Goal: Use online tool/utility

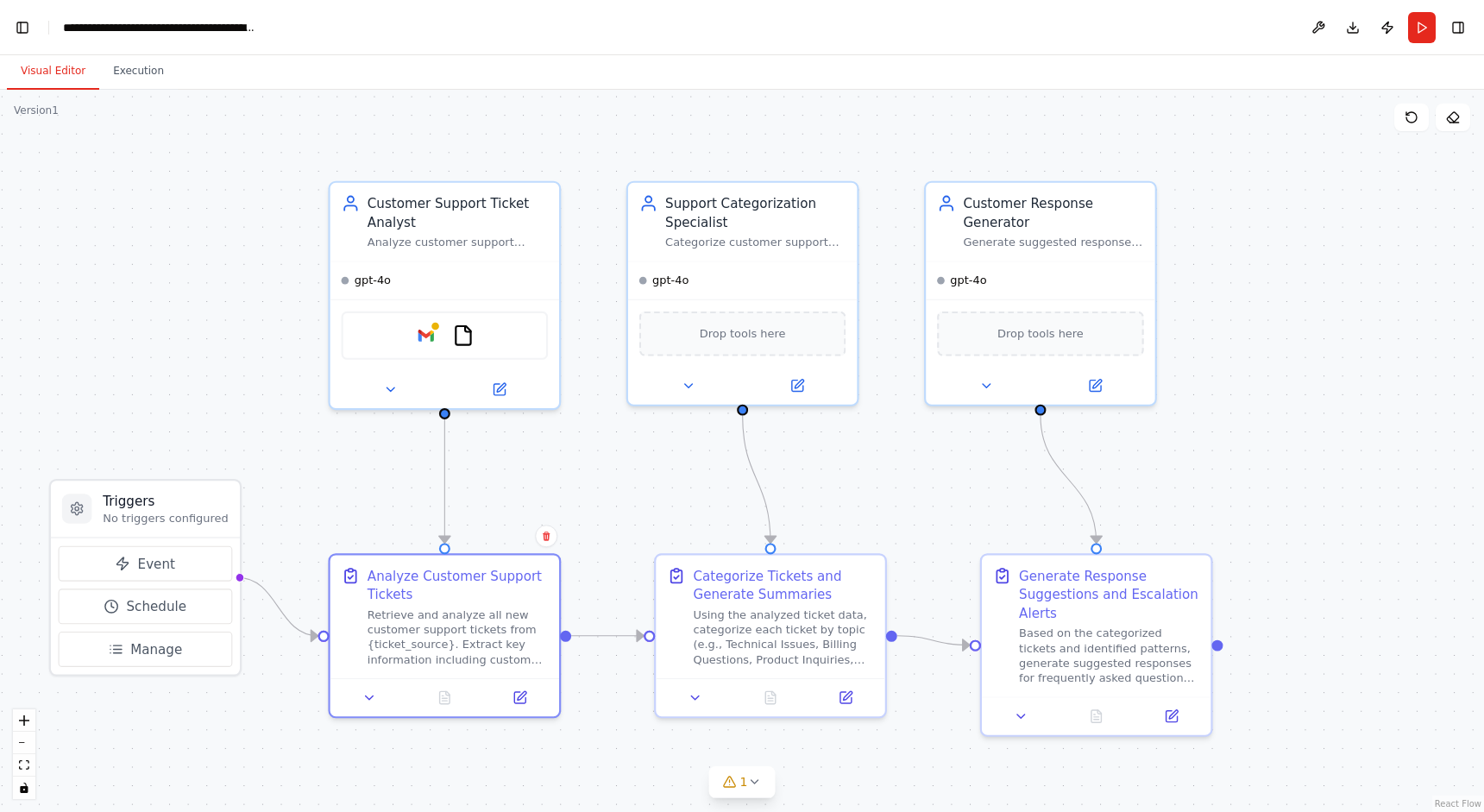
scroll to position [3536, 0]
click at [407, 623] on div "Retrieve and analyze all new customer support tickets from {ticket_source}. Ext…" at bounding box center [458, 633] width 181 height 60
click at [520, 695] on icon at bounding box center [522, 691] width 8 height 8
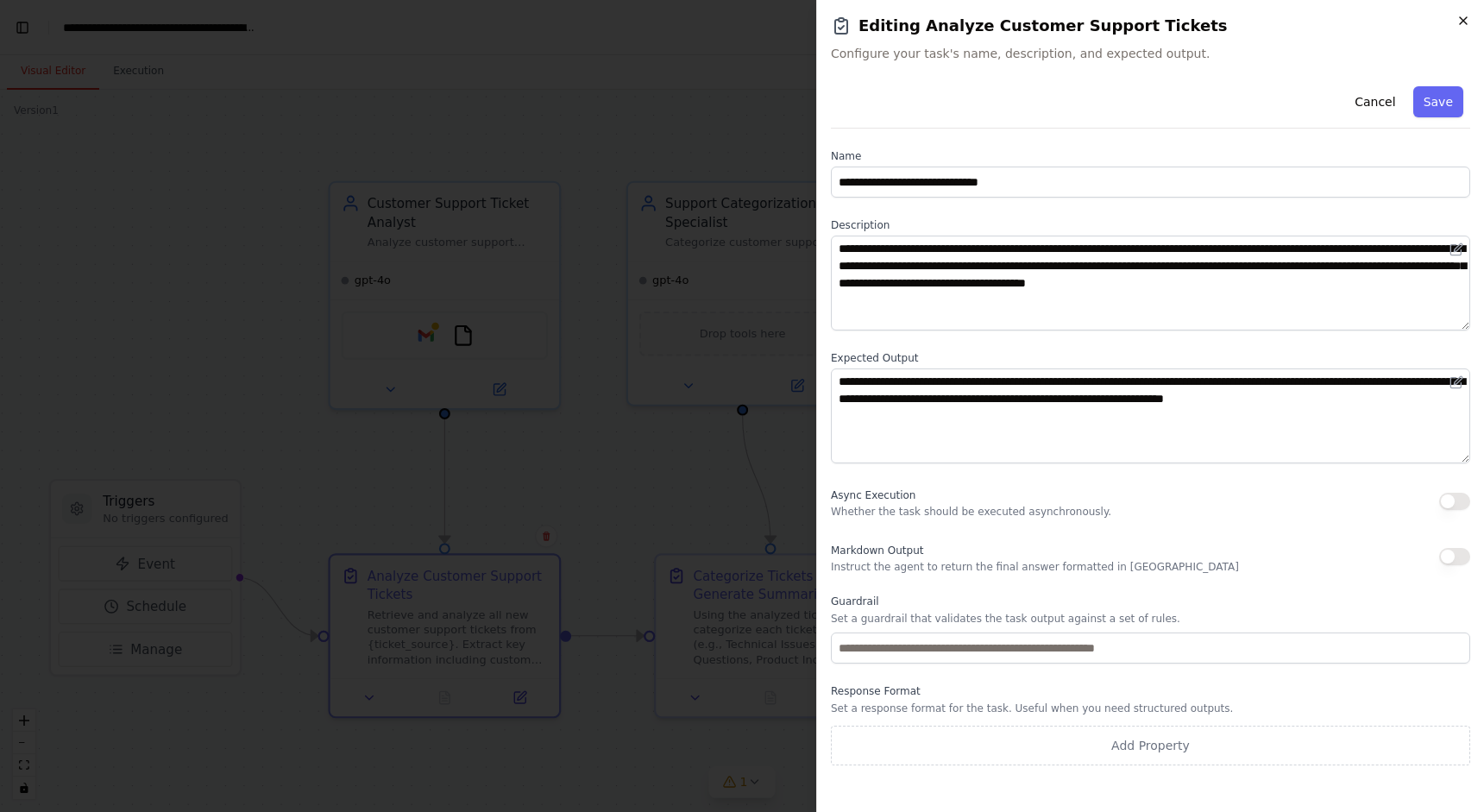
click at [1469, 23] on icon "button" at bounding box center [1464, 20] width 14 height 14
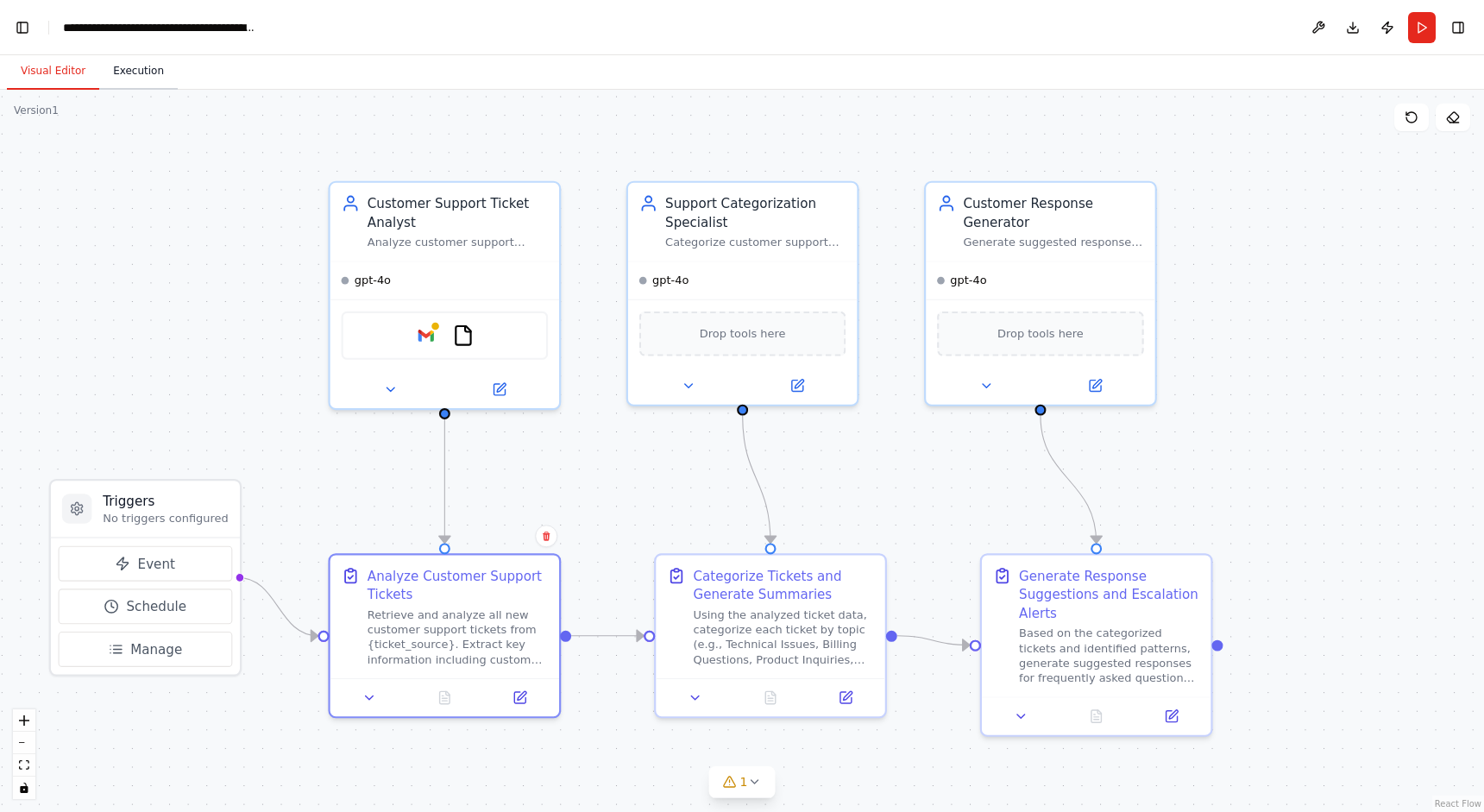
click at [129, 73] on button "Execution" at bounding box center [139, 71] width 78 height 36
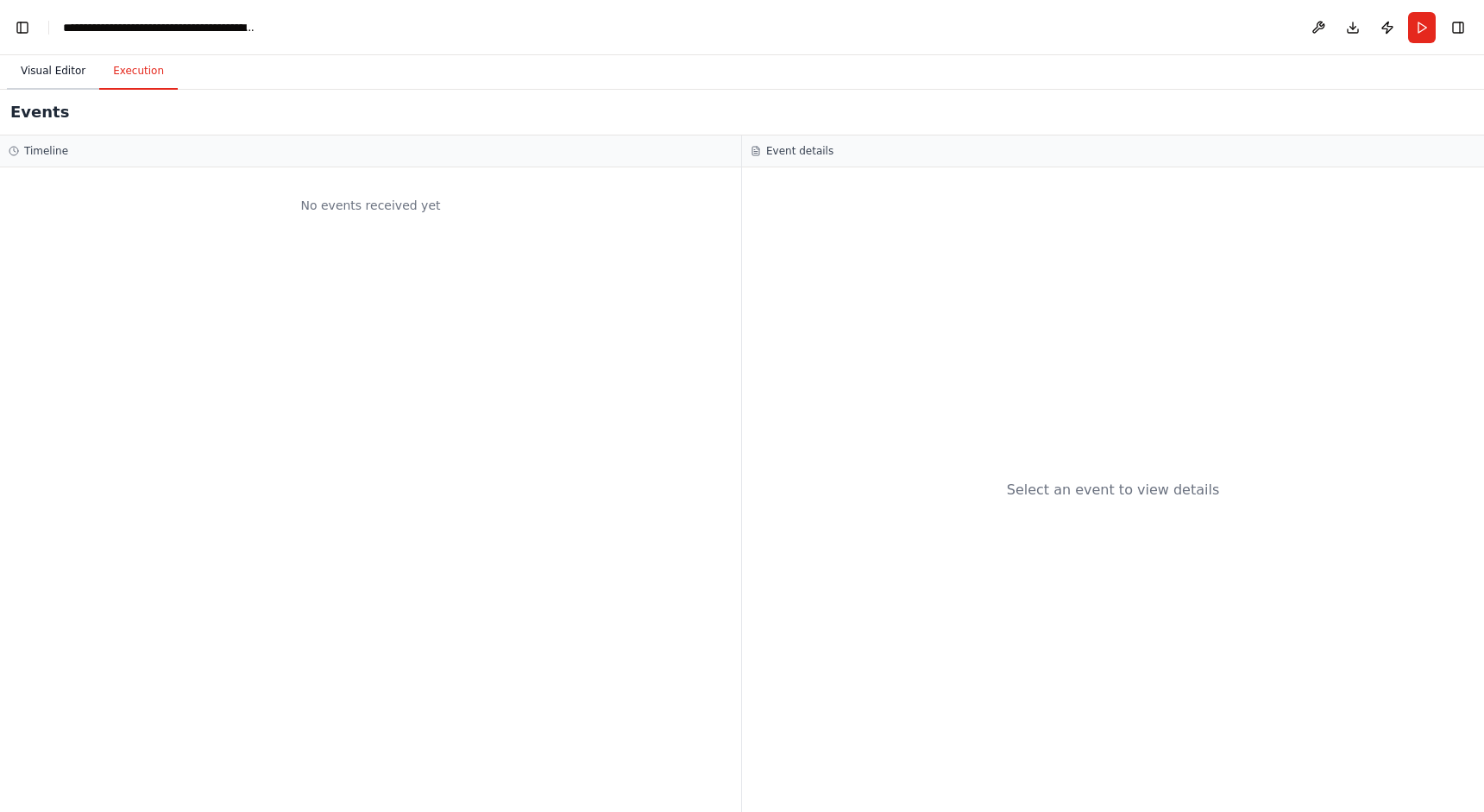
click at [62, 66] on button "Visual Editor" at bounding box center [52, 71] width 92 height 36
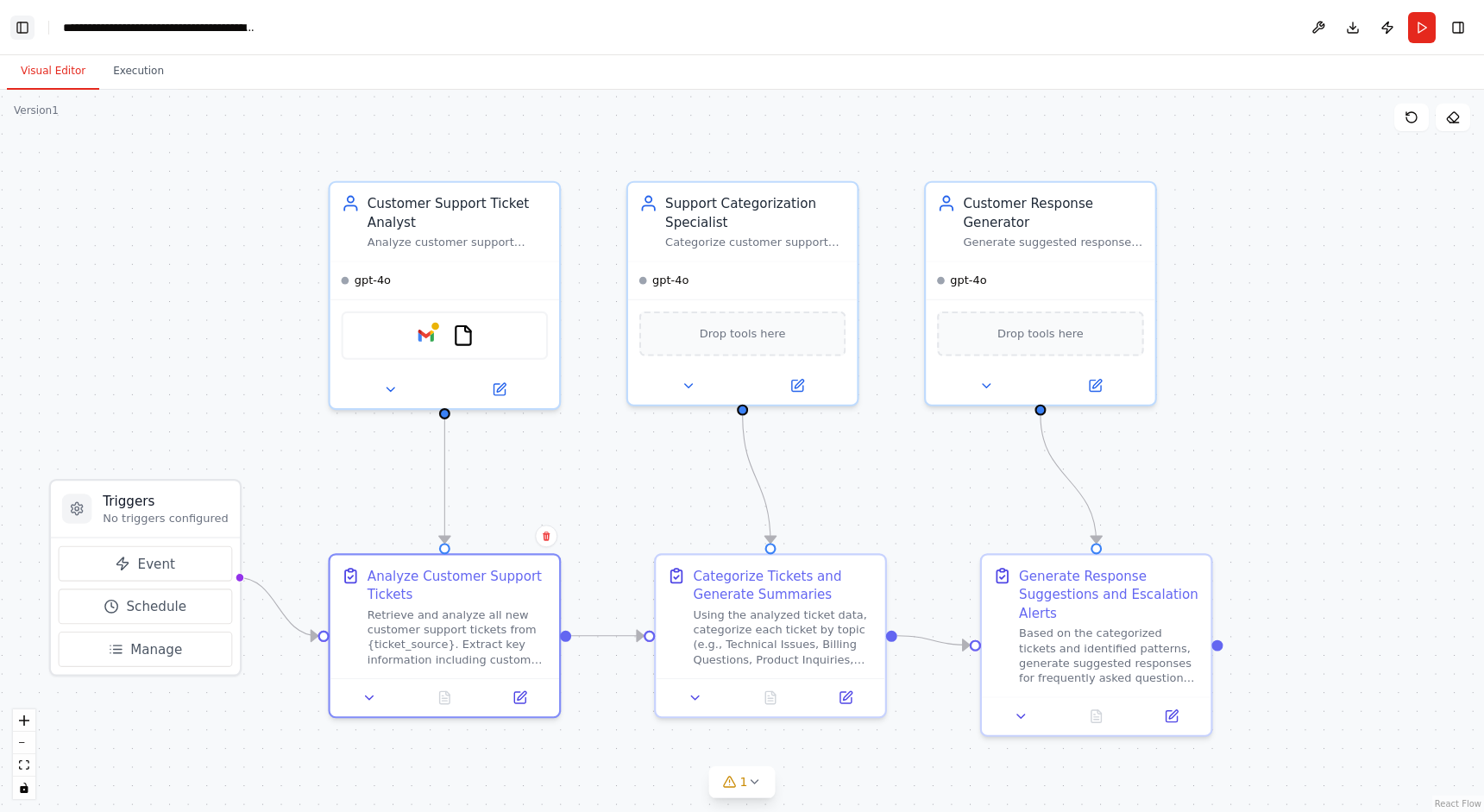
click at [29, 20] on button "Toggle Left Sidebar" at bounding box center [22, 28] width 24 height 24
click at [16, 26] on button "Toggle Left Sidebar" at bounding box center [22, 28] width 24 height 24
click at [71, 24] on link "Studio" at bounding box center [83, 27] width 39 height 14
